Goal: Transaction & Acquisition: Purchase product/service

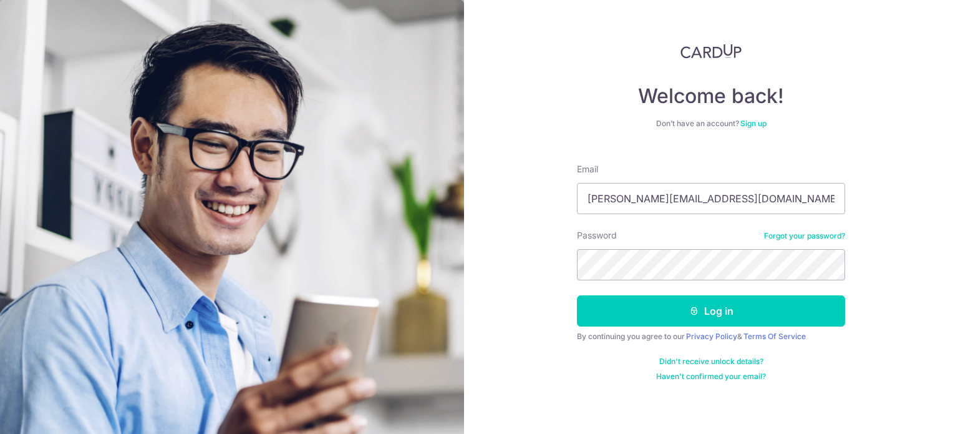
type input "[PERSON_NAME][EMAIL_ADDRESS][DOMAIN_NAME]"
click at [577, 295] on button "Log in" at bounding box center [711, 310] width 268 height 31
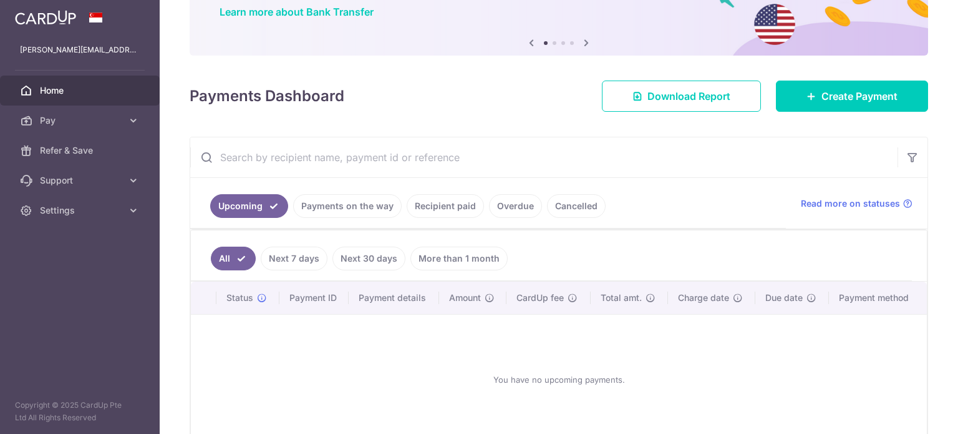
scroll to position [105, 0]
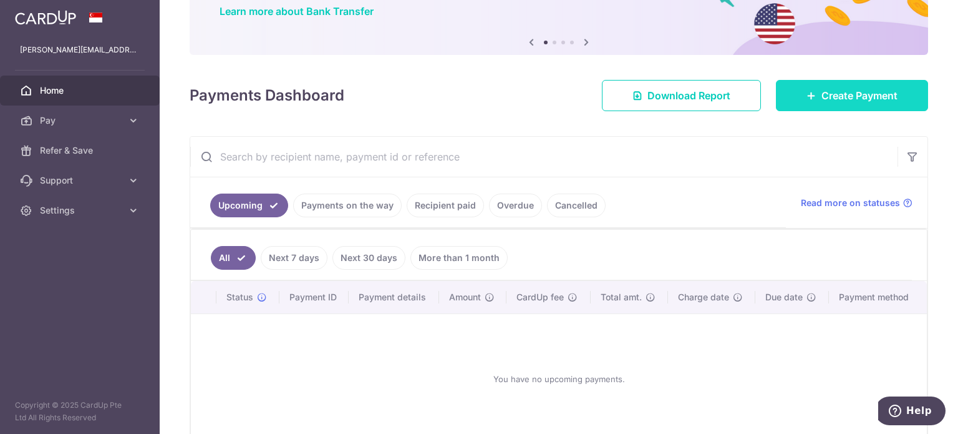
click at [841, 94] on span "Create Payment" at bounding box center [860, 95] width 76 height 15
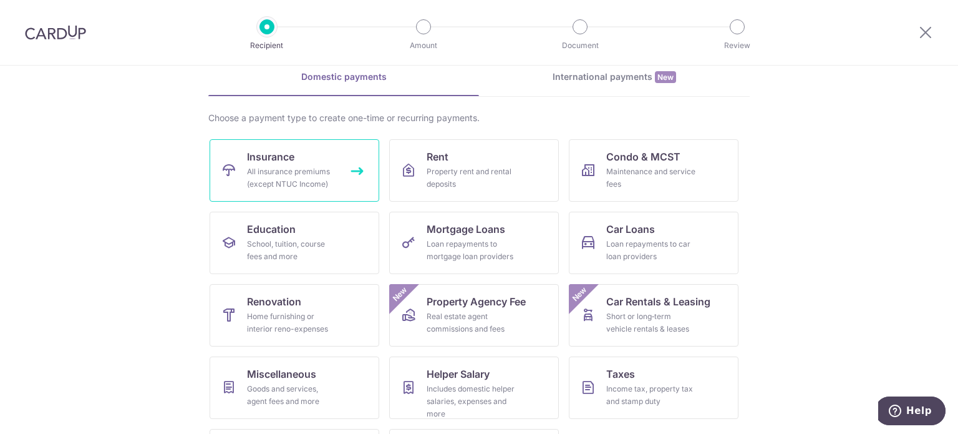
scroll to position [61, 0]
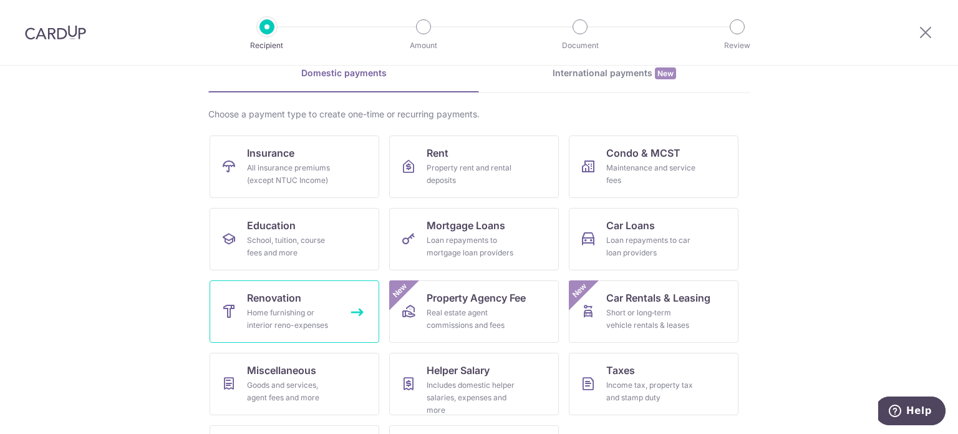
click at [311, 289] on link "Renovation Home furnishing or interior reno-expenses" at bounding box center [295, 311] width 170 height 62
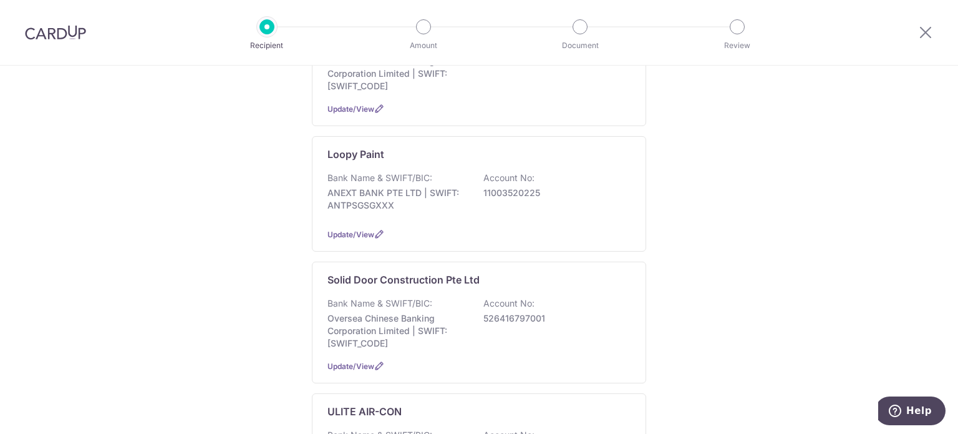
scroll to position [331, 0]
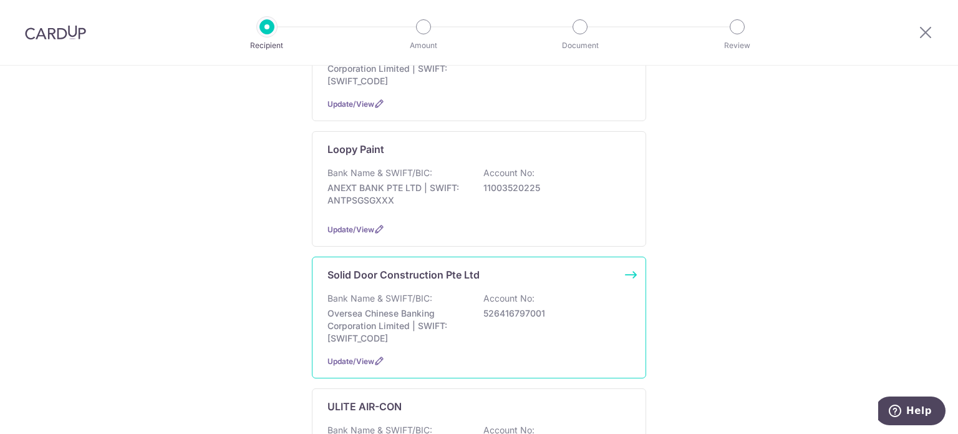
click at [401, 313] on p "Oversea Chinese Banking Corporation Limited | SWIFT: OCBCSGSGXXX" at bounding box center [398, 325] width 140 height 37
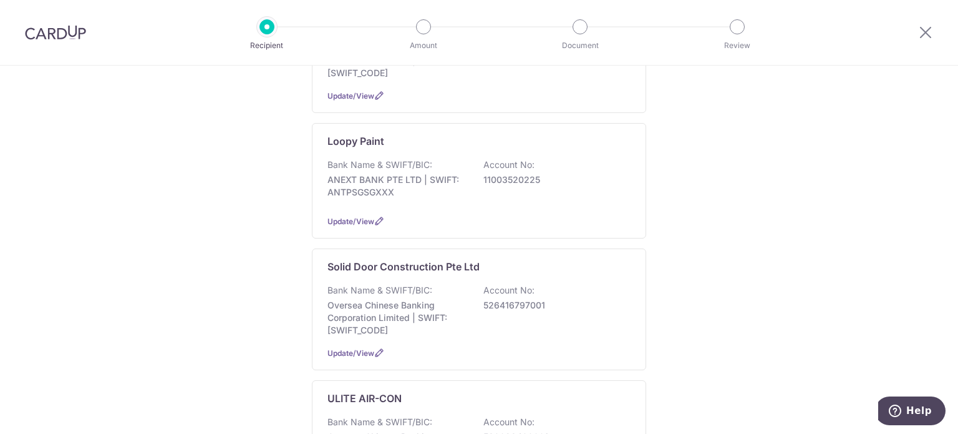
scroll to position [347, 0]
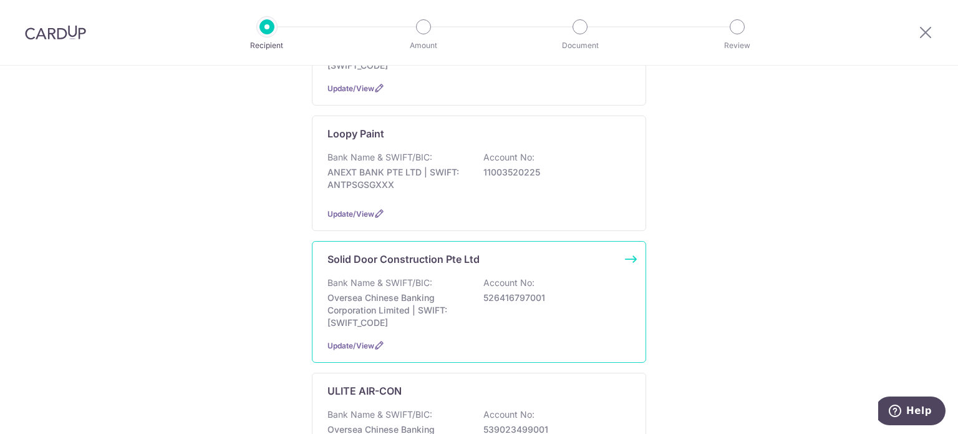
click at [430, 331] on div "Solid Door Construction Pte Ltd Bank Name & SWIFT/BIC: Oversea Chinese Banking …" at bounding box center [479, 302] width 334 height 122
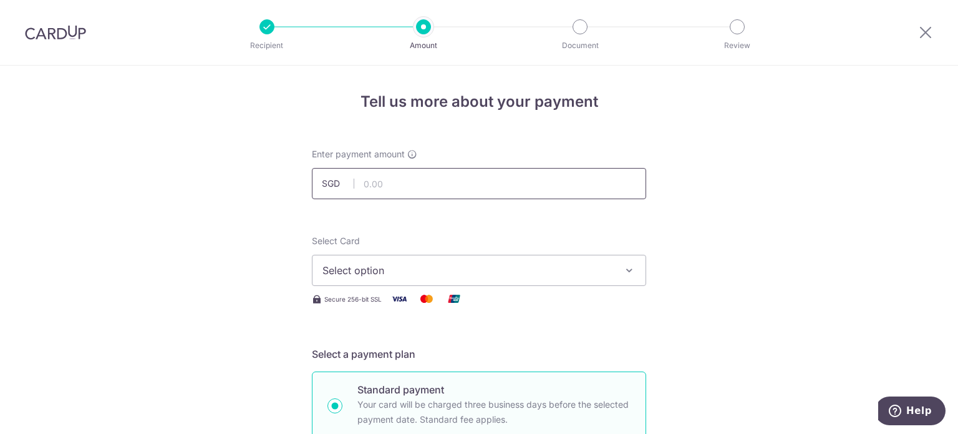
click at [402, 182] on input "text" at bounding box center [479, 183] width 334 height 31
type input "1,148.00"
click at [424, 266] on span "Select option" at bounding box center [468, 270] width 291 height 15
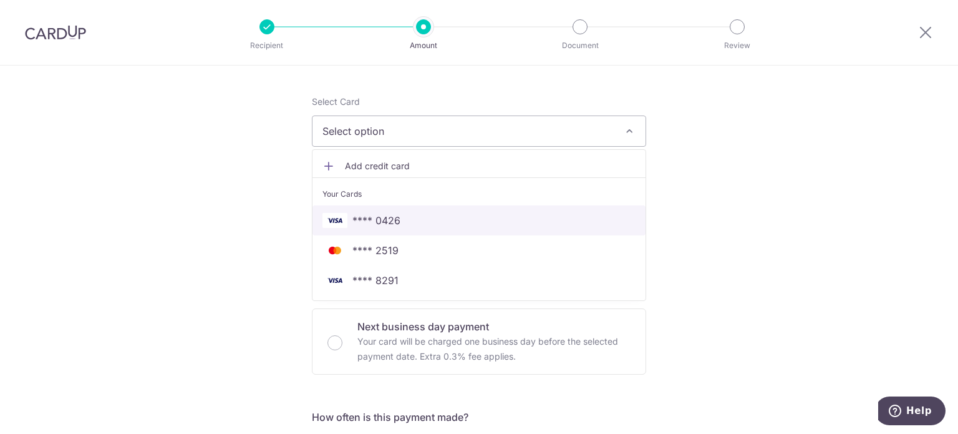
scroll to position [140, 0]
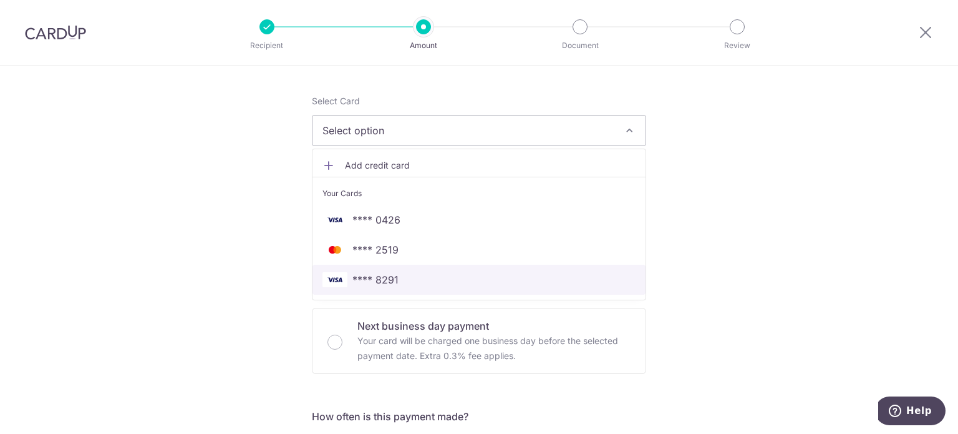
click at [392, 278] on span "**** 8291" at bounding box center [375, 279] width 46 height 15
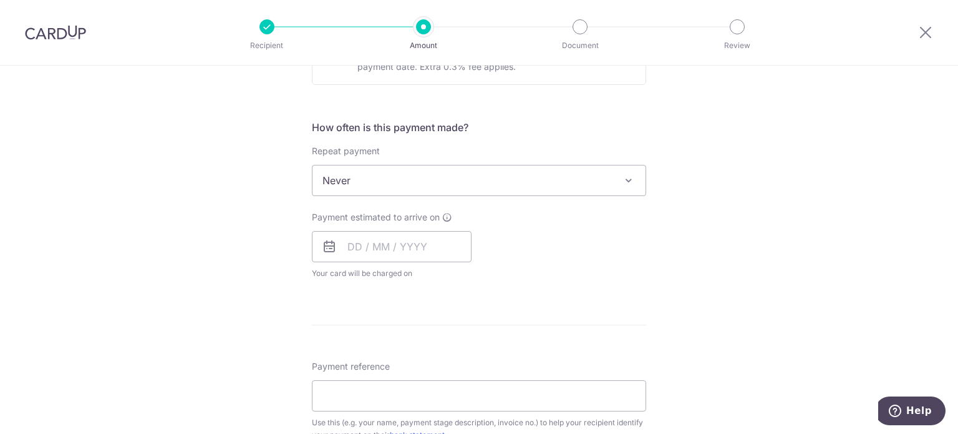
scroll to position [429, 0]
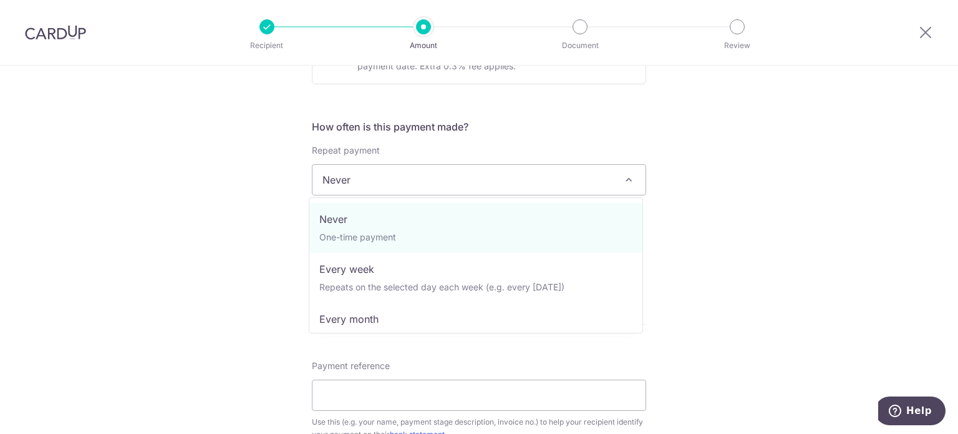
click at [442, 182] on span "Never" at bounding box center [479, 180] width 333 height 30
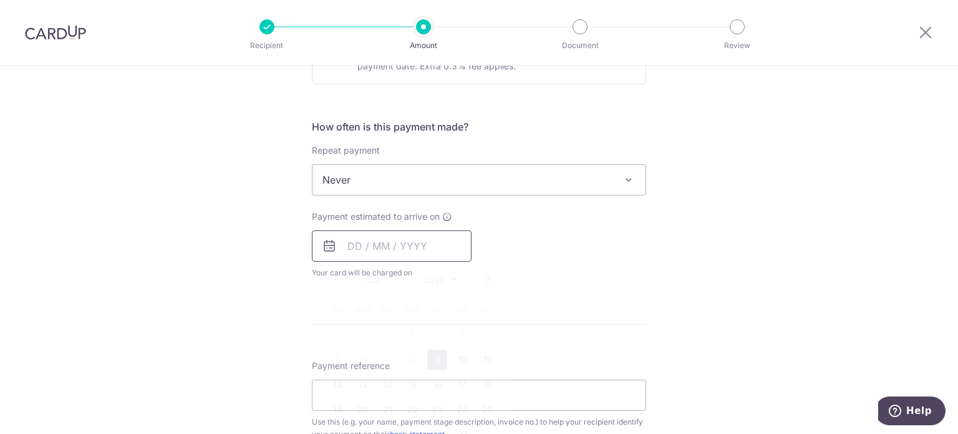
click at [399, 240] on input "text" at bounding box center [392, 245] width 160 height 31
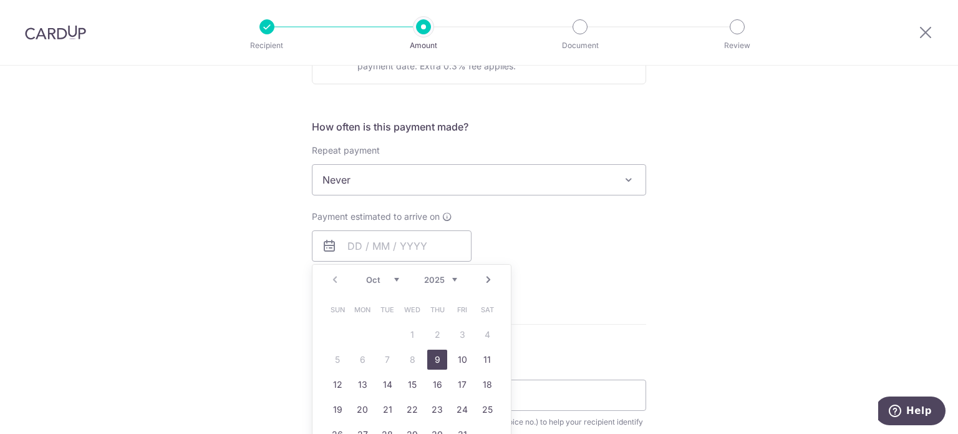
click at [432, 358] on link "9" at bounding box center [437, 359] width 20 height 20
type input "[DATE]"
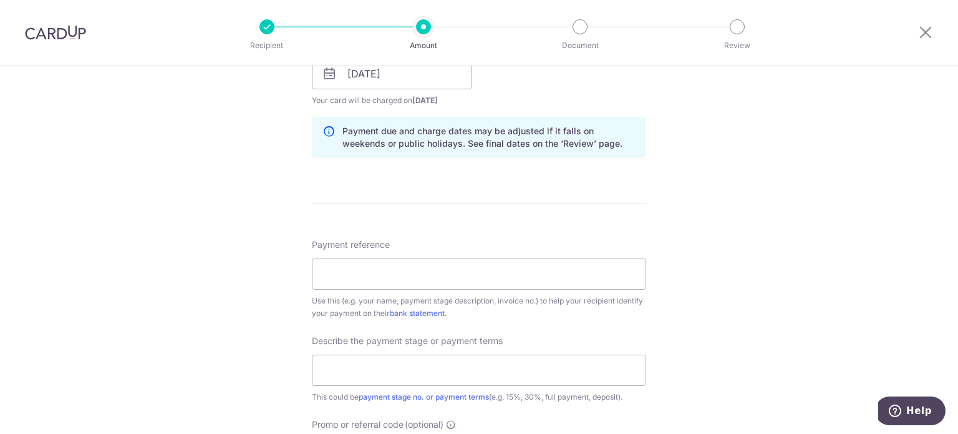
scroll to position [603, 0]
click at [394, 265] on input "Payment reference" at bounding box center [479, 271] width 334 height 31
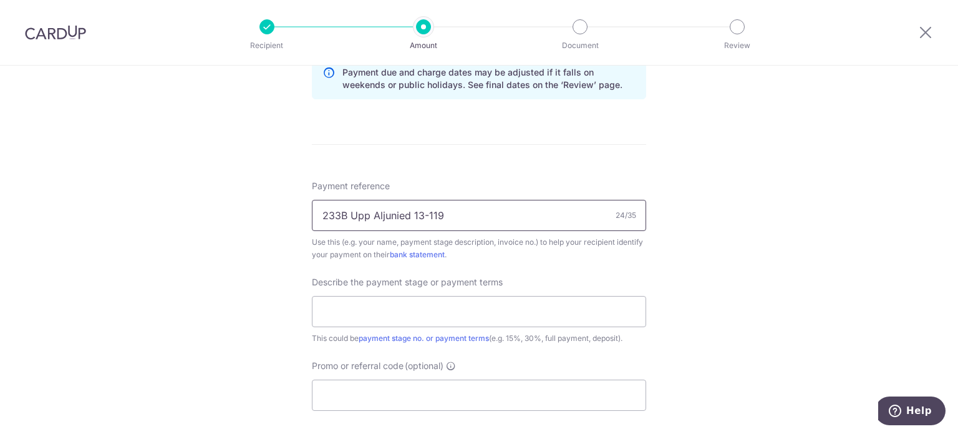
scroll to position [688, 0]
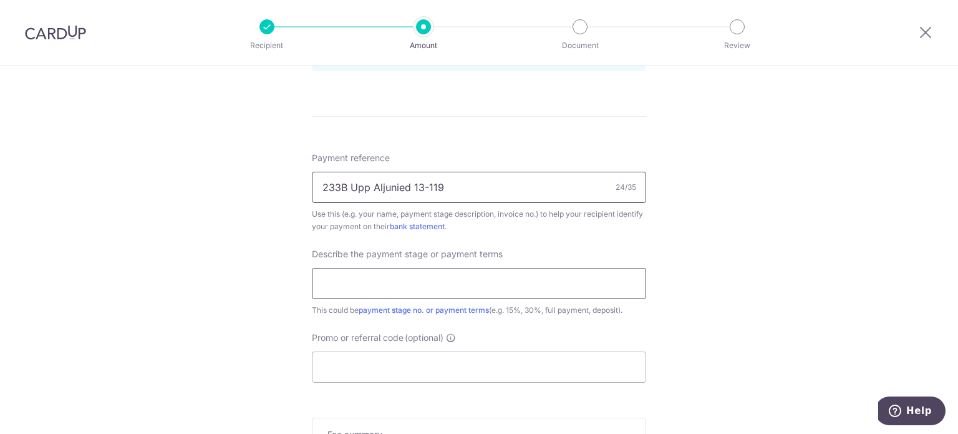
type input "233B Upp Aljunied 13-119"
click at [395, 284] on input "text" at bounding box center [479, 283] width 334 height 31
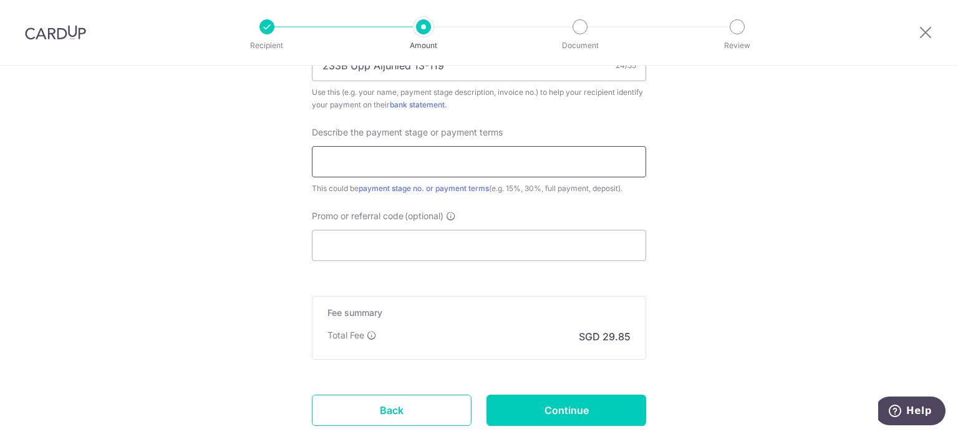
scroll to position [812, 0]
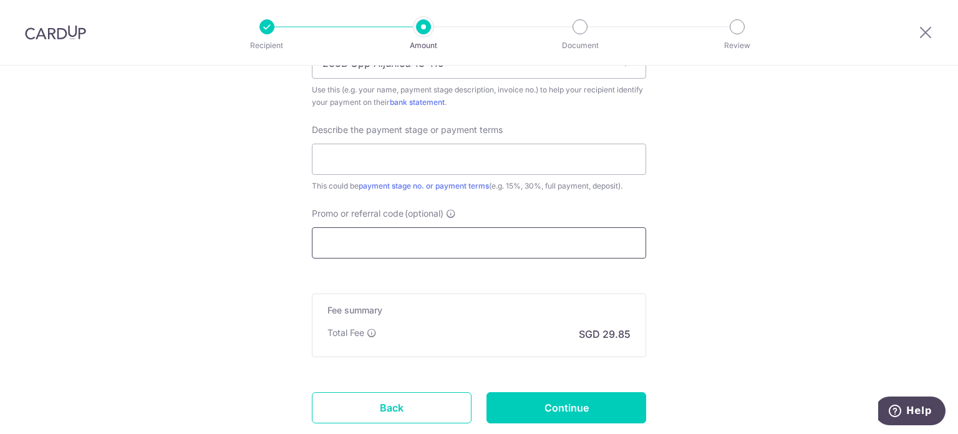
click at [357, 238] on input "Promo or referral code (optional)" at bounding box center [479, 242] width 334 height 31
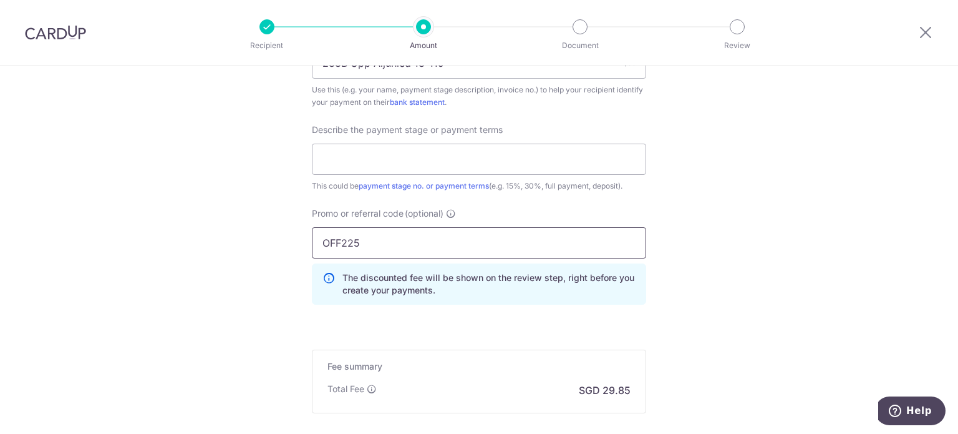
scroll to position [949, 0]
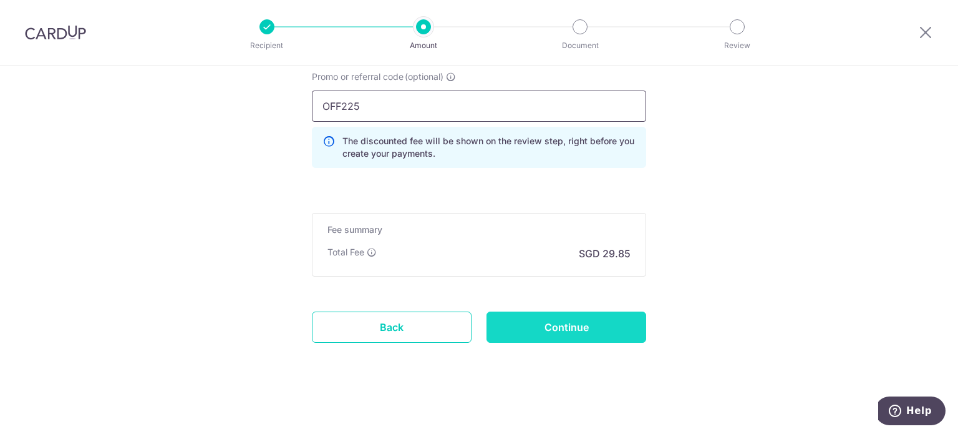
type input "OFF225"
click at [571, 331] on input "Continue" at bounding box center [567, 326] width 160 height 31
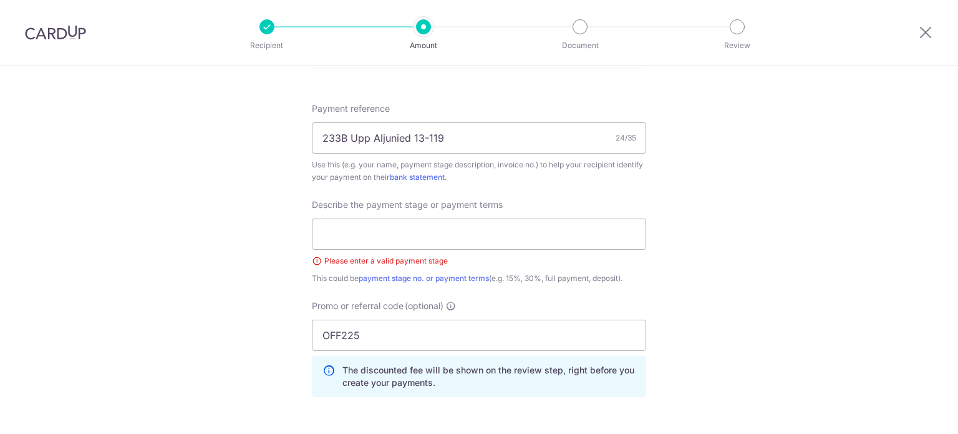
scroll to position [737, 0]
click at [469, 234] on input "text" at bounding box center [479, 234] width 334 height 31
type input "s"
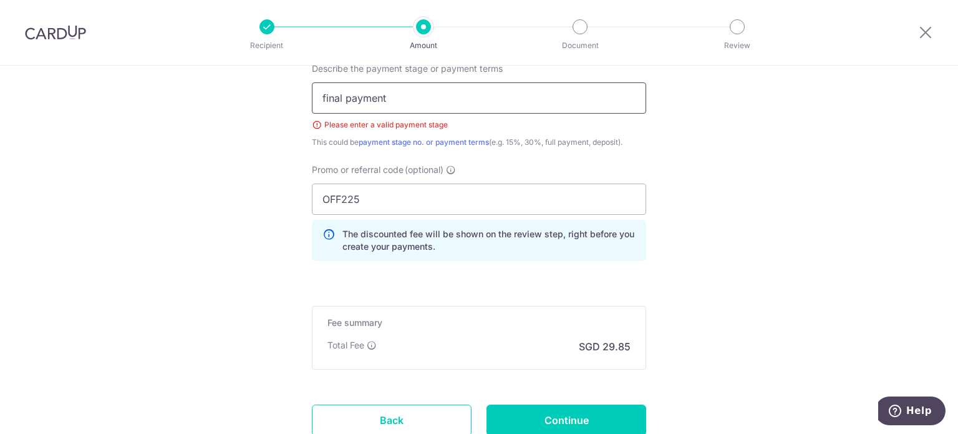
scroll to position [947, 0]
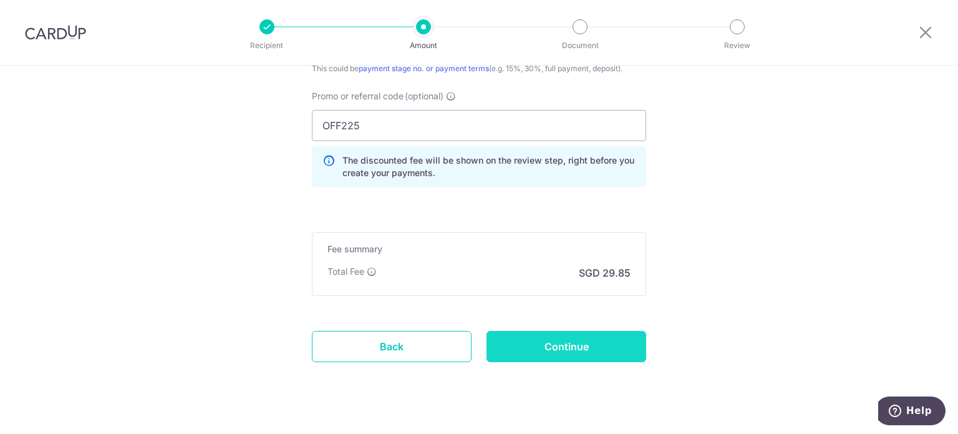
type input "final payment"
click at [557, 341] on input "Continue" at bounding box center [567, 346] width 160 height 31
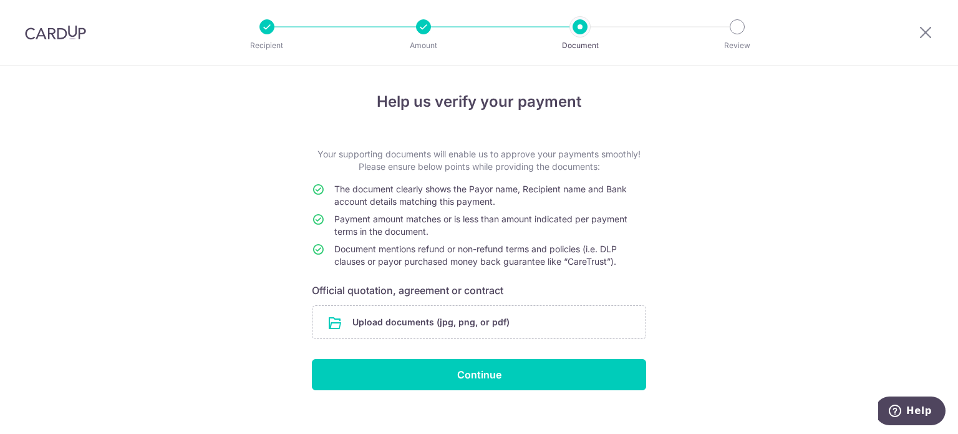
scroll to position [14, 0]
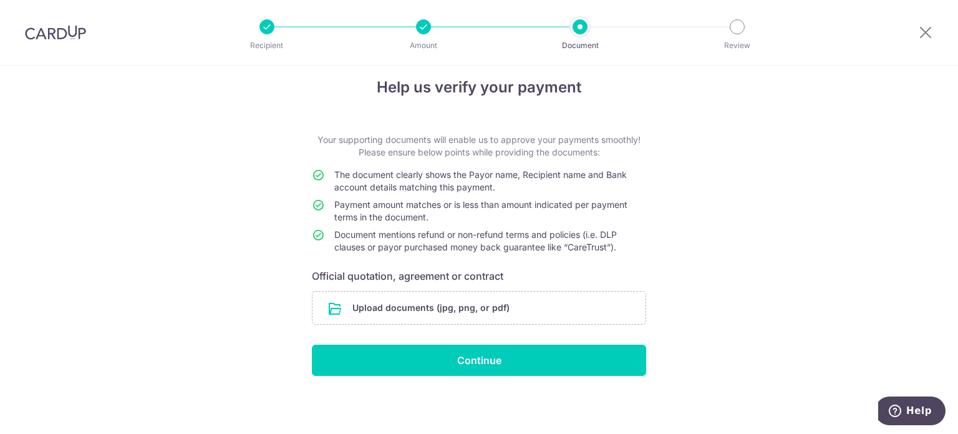
click at [742, 256] on div "Help us verify your payment Your supporting documents will enable us to approve…" at bounding box center [479, 242] width 958 height 383
click at [495, 291] on input "file" at bounding box center [479, 307] width 333 height 32
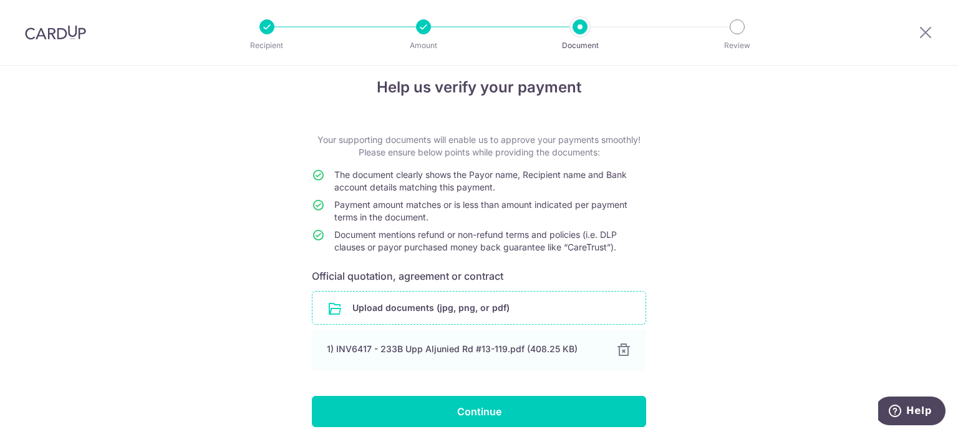
scroll to position [65, 0]
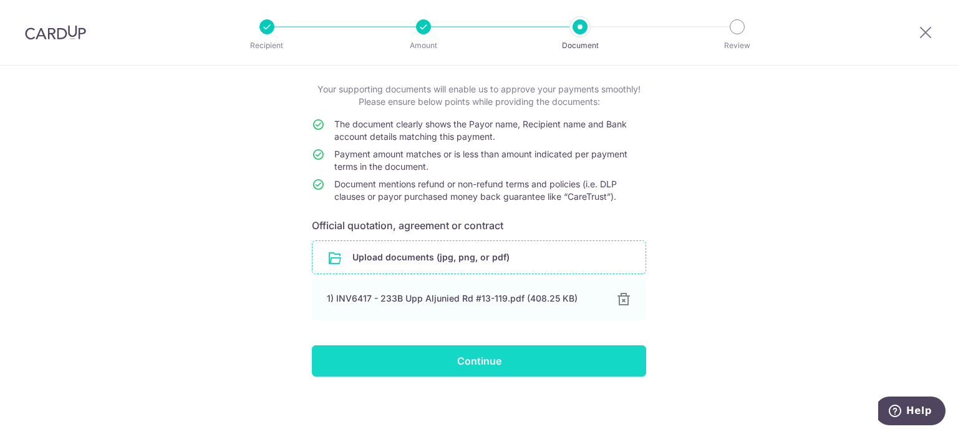
click at [461, 352] on input "Continue" at bounding box center [479, 360] width 334 height 31
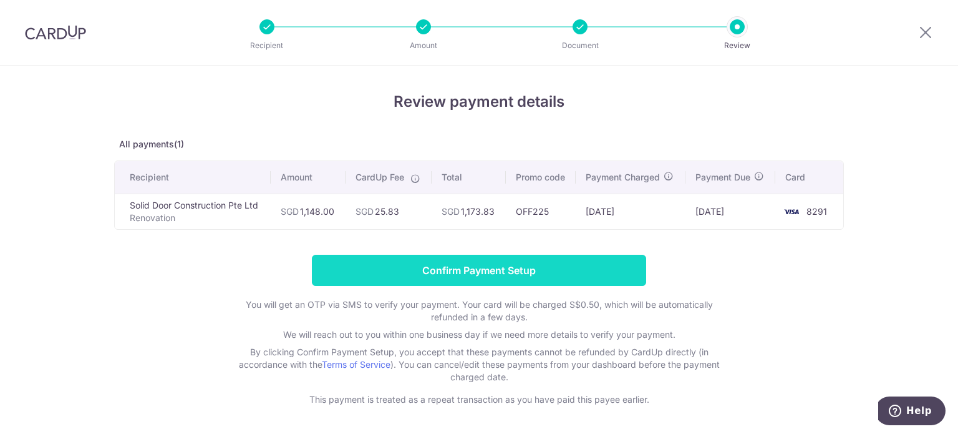
click at [548, 275] on input "Confirm Payment Setup" at bounding box center [479, 270] width 334 height 31
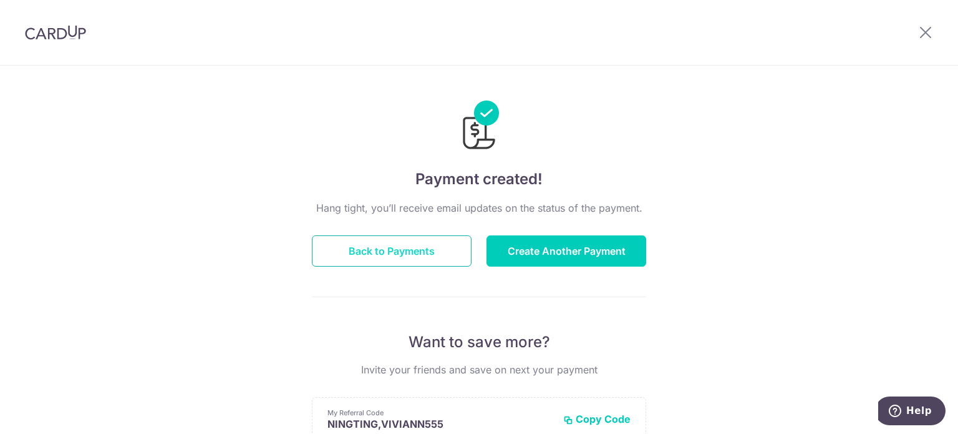
click at [379, 240] on button "Back to Payments" at bounding box center [392, 250] width 160 height 31
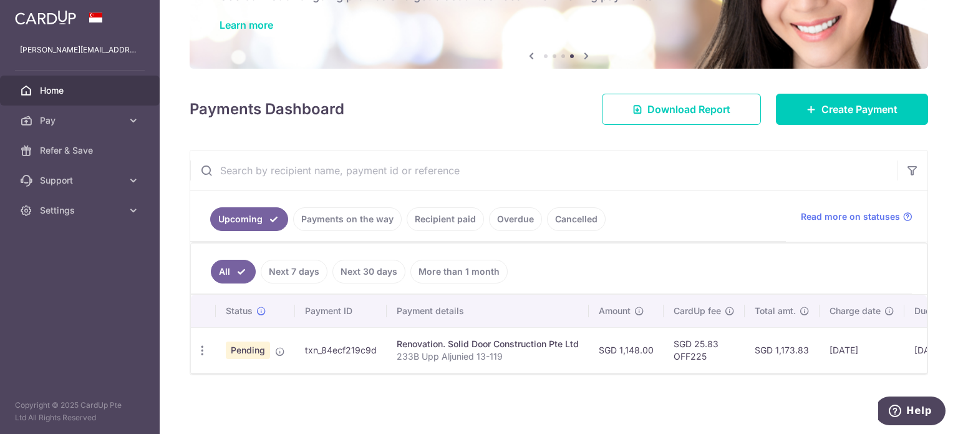
click at [440, 213] on link "Recipient paid" at bounding box center [445, 219] width 77 height 24
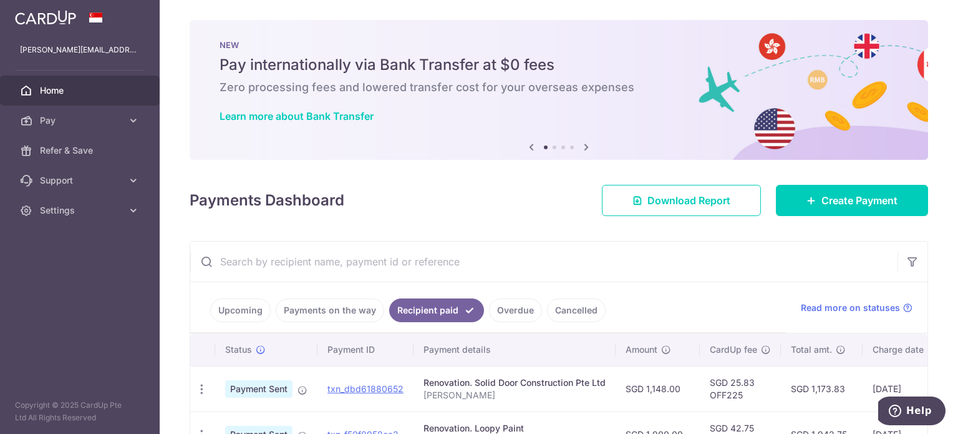
click at [49, 16] on img at bounding box center [45, 17] width 61 height 15
